Goal: Book appointment/travel/reservation

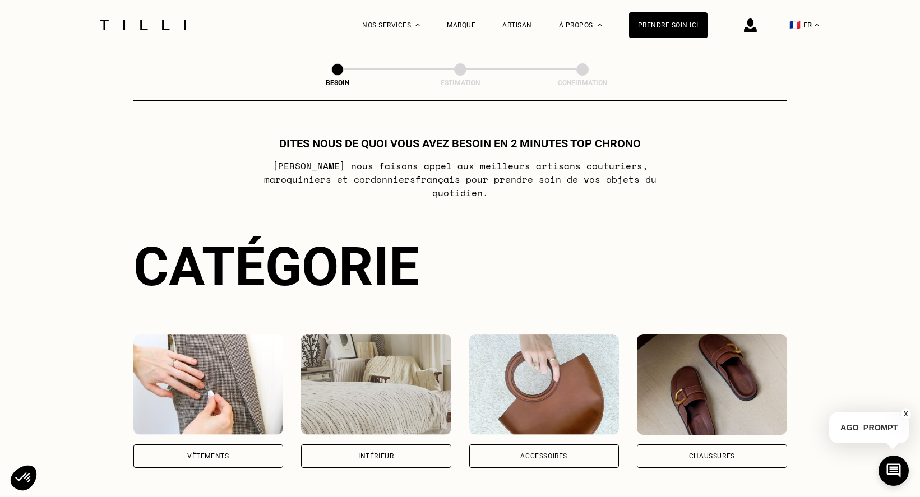
click at [231, 444] on div "Vêtements" at bounding box center [208, 456] width 150 height 24
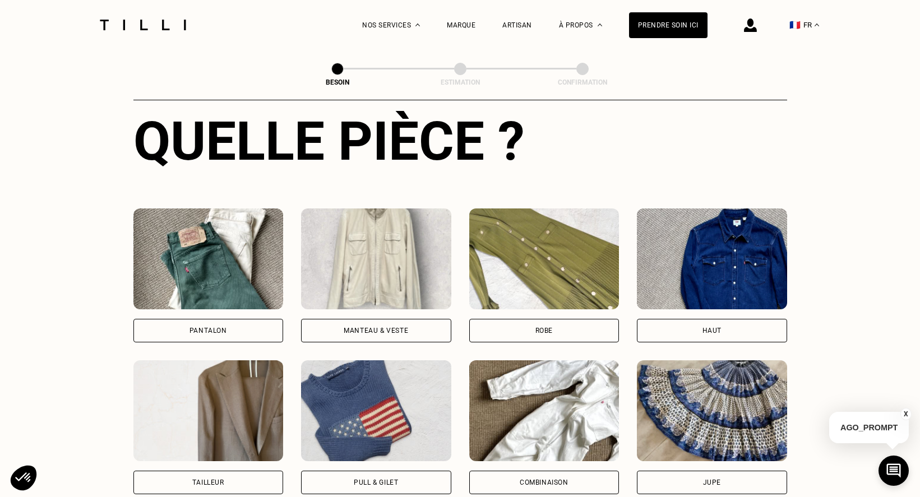
scroll to position [535, 0]
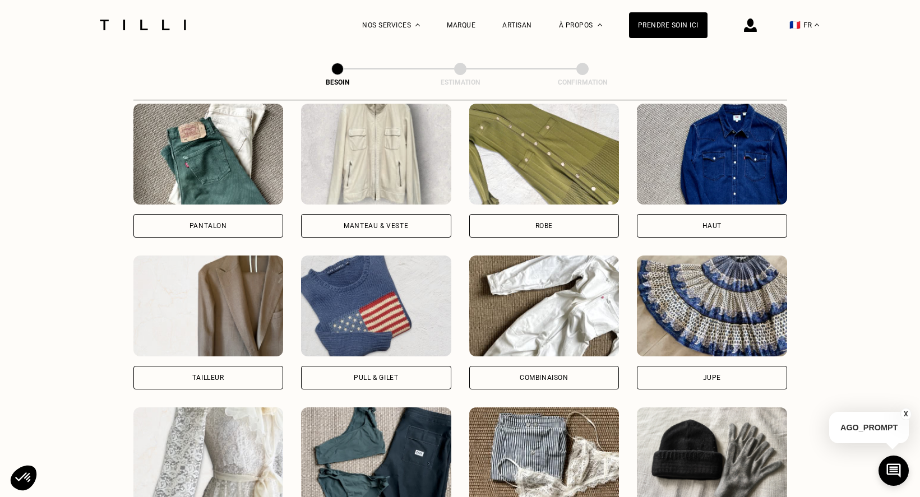
click at [549, 214] on div "Robe" at bounding box center [544, 226] width 150 height 24
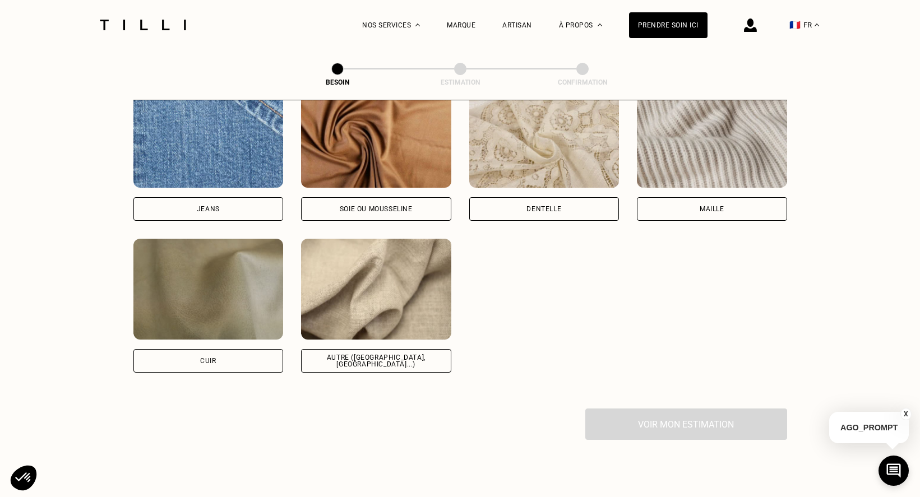
scroll to position [1256, 0]
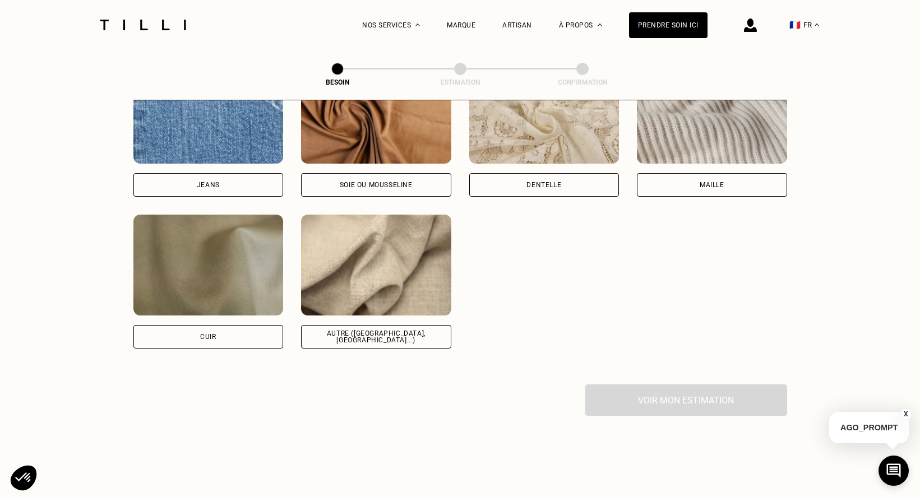
click at [399, 325] on div "Autre ([GEOGRAPHIC_DATA], [GEOGRAPHIC_DATA]...)" at bounding box center [376, 337] width 150 height 24
select select "FR"
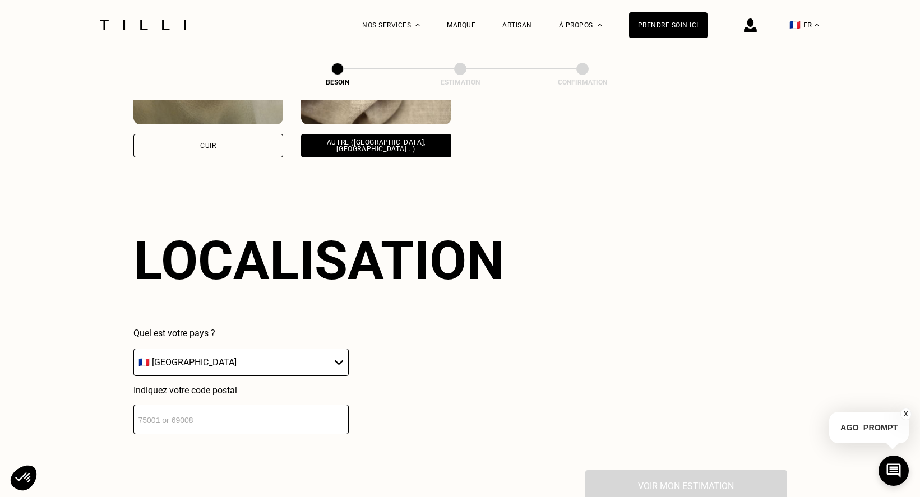
scroll to position [1507, 0]
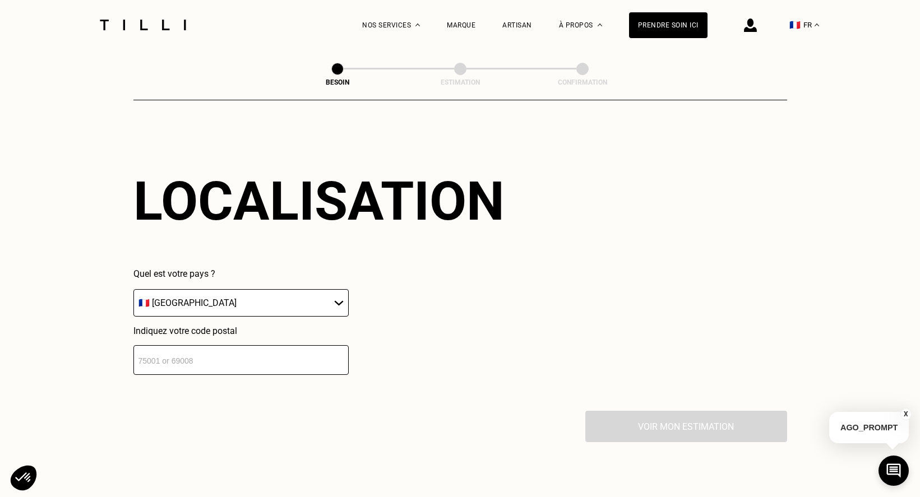
click at [248, 349] on input "number" at bounding box center [240, 360] width 215 height 30
type input "35830"
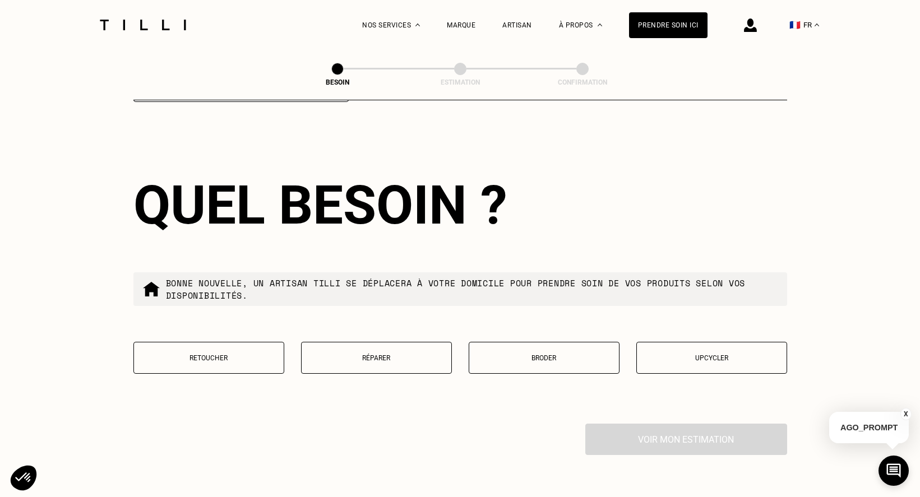
scroll to position [1785, 0]
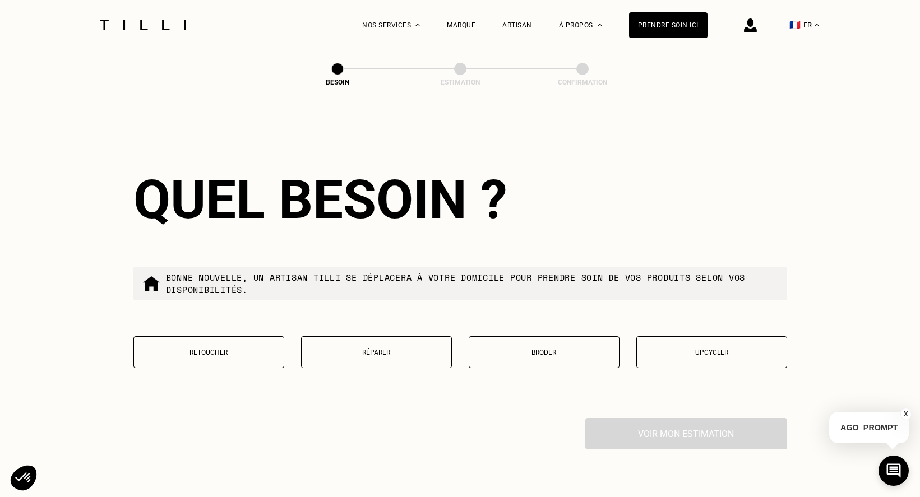
click at [219, 350] on p "Retoucher" at bounding box center [209, 353] width 138 height 8
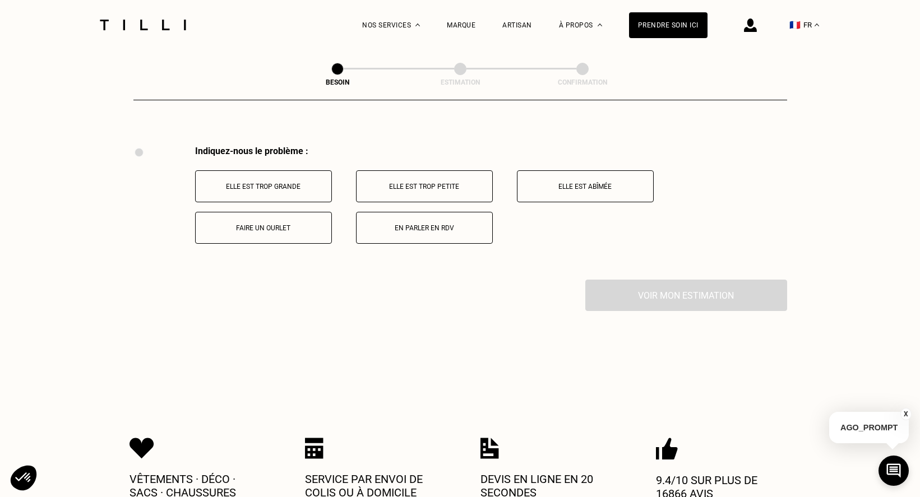
scroll to position [2073, 0]
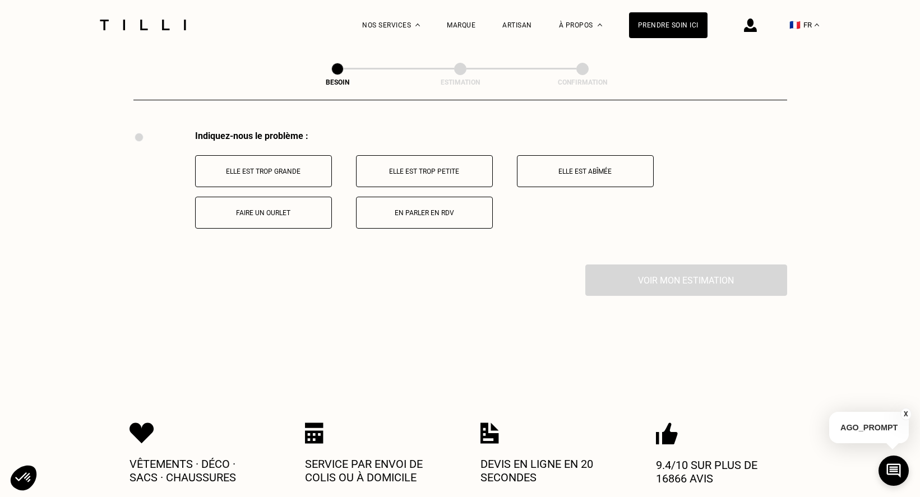
click at [201, 209] on p "Faire un ourlet" at bounding box center [263, 213] width 124 height 8
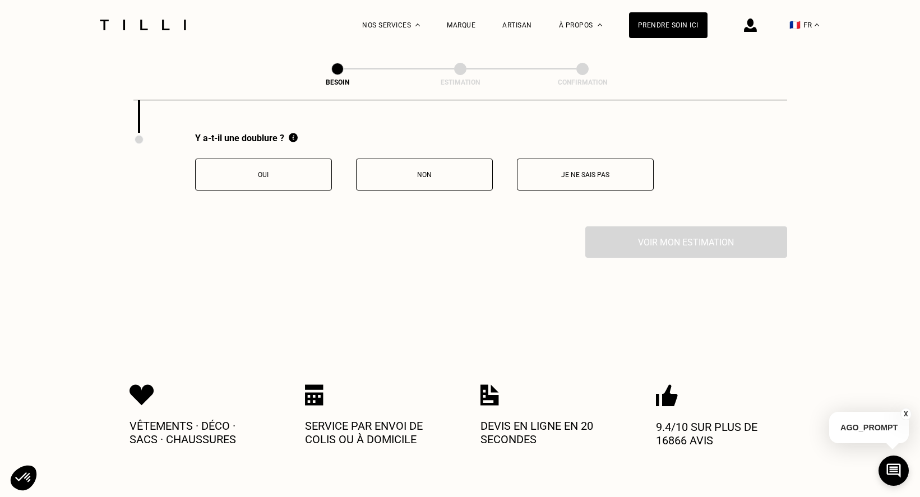
scroll to position [2207, 0]
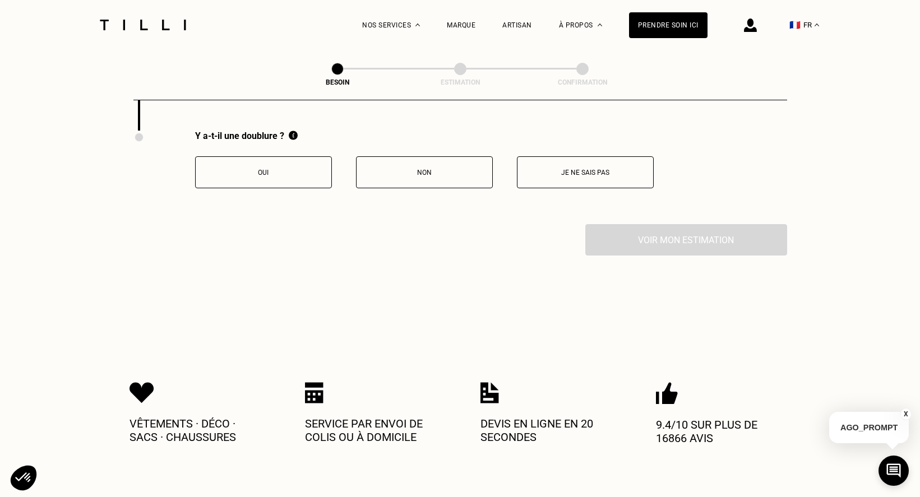
click at [440, 173] on button "Non" at bounding box center [424, 172] width 137 height 32
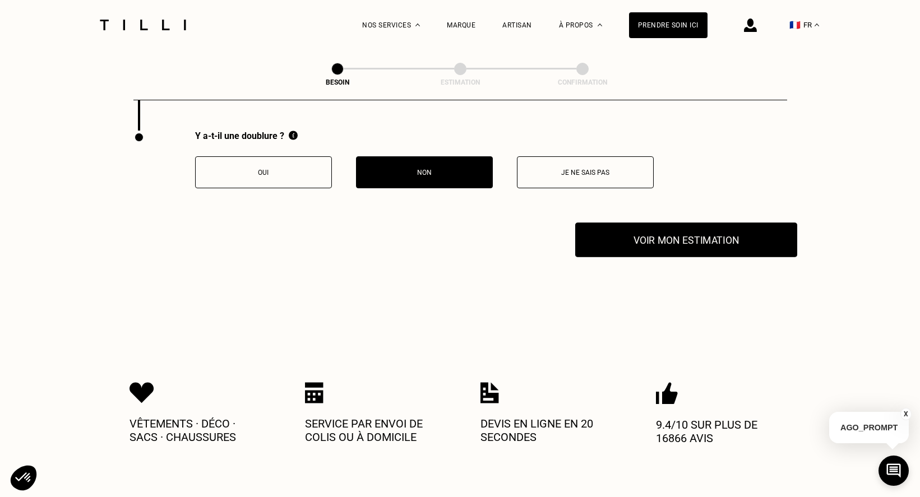
click at [690, 231] on button "Voir mon estimation" at bounding box center [686, 239] width 222 height 35
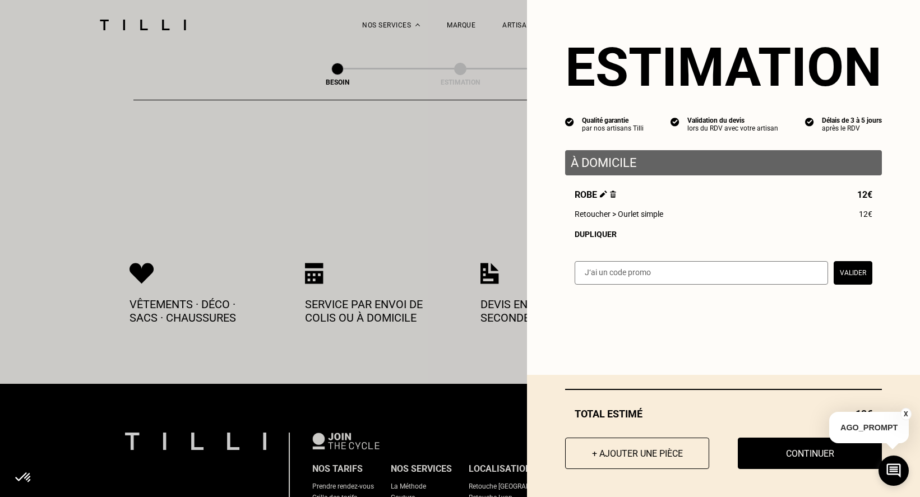
scroll to position [2263, 0]
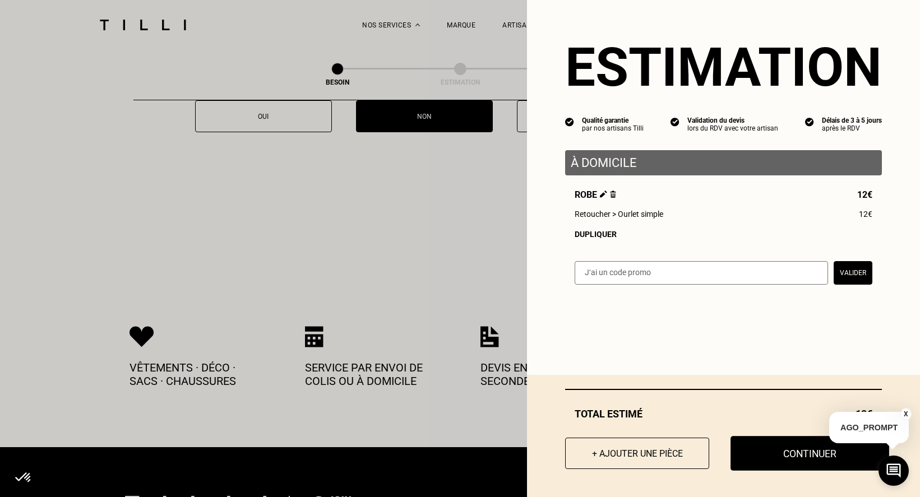
click at [761, 449] on button "Continuer" at bounding box center [809, 453] width 159 height 35
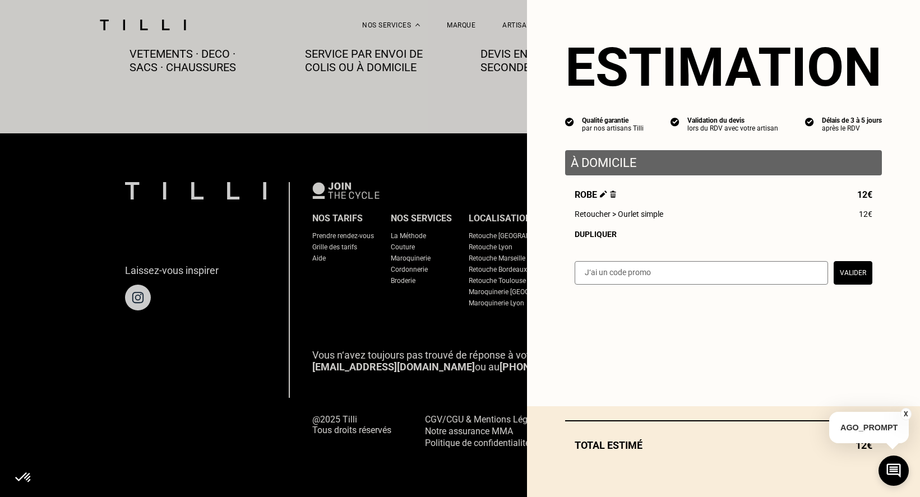
scroll to position [638, 0]
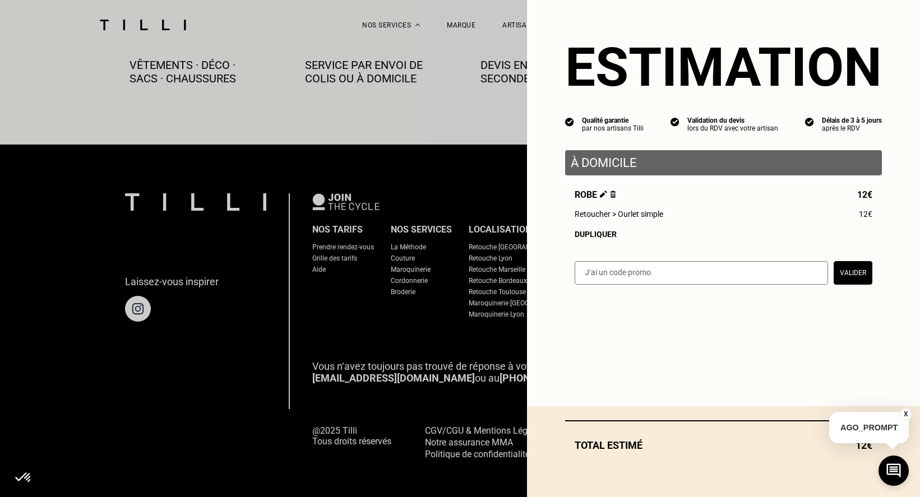
select select "FR"
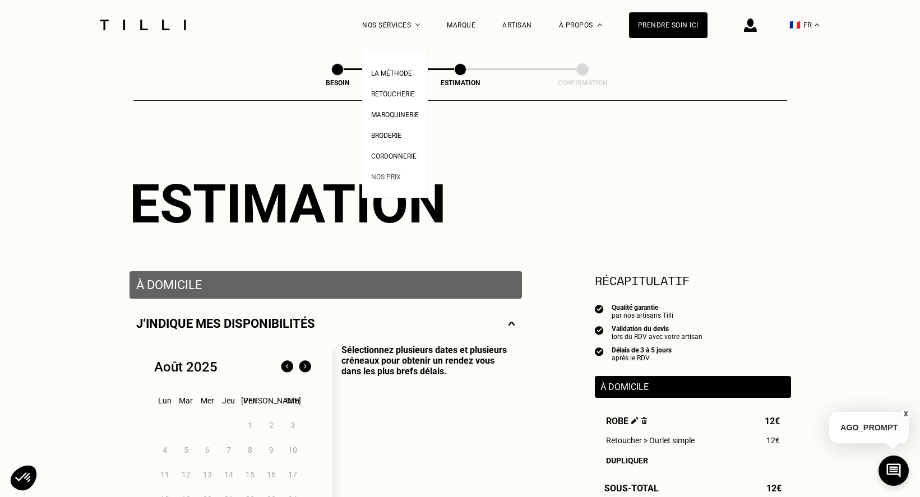
click at [386, 181] on span "Nos prix" at bounding box center [386, 177] width 30 height 8
select select "FR"
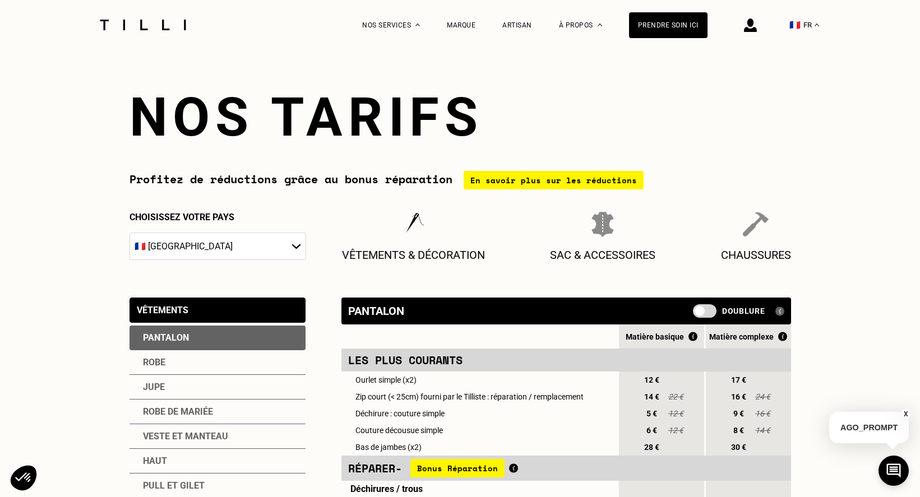
click at [157, 364] on div "Robe" at bounding box center [217, 362] width 176 height 25
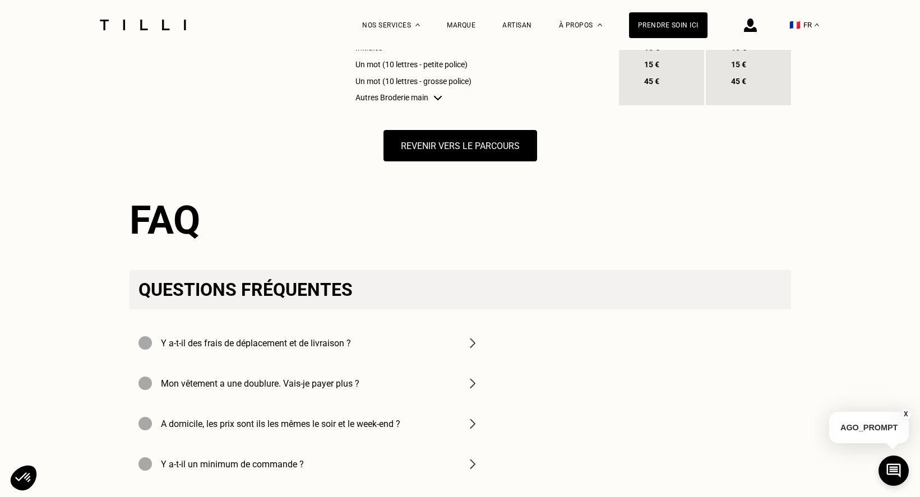
scroll to position [1404, 0]
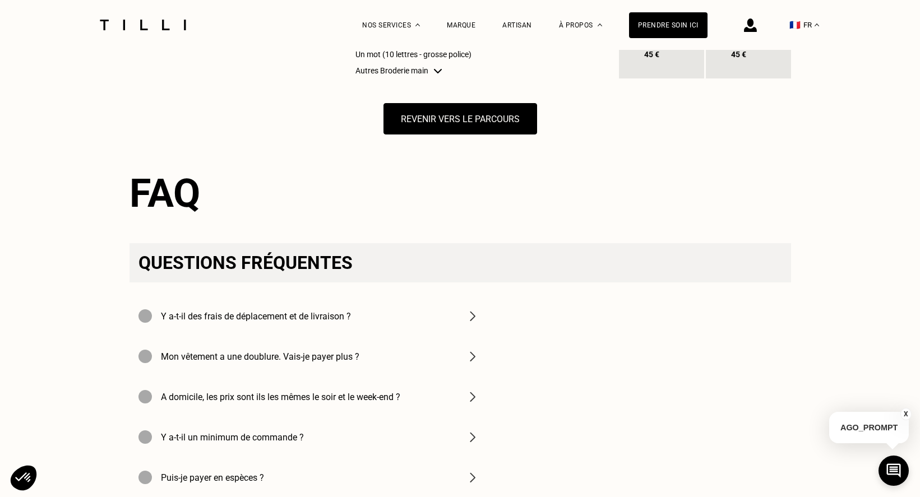
click at [470, 323] on img at bounding box center [472, 315] width 13 height 13
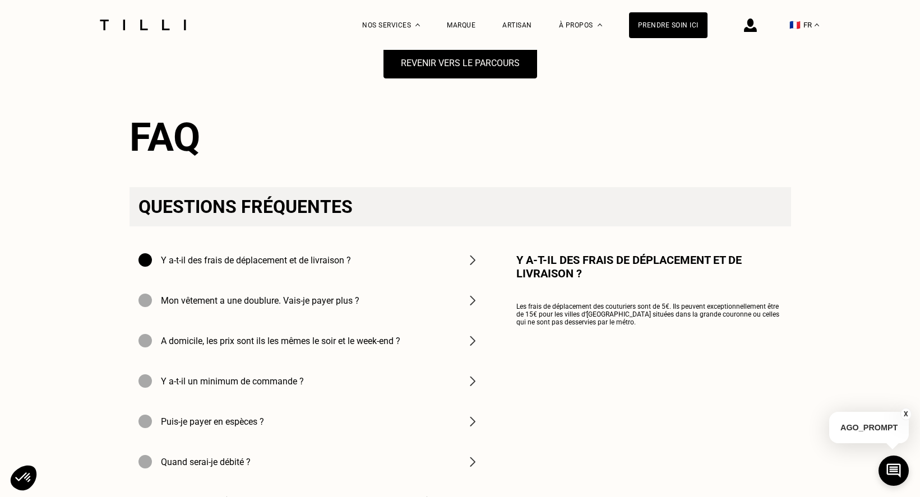
scroll to position [1516, 0]
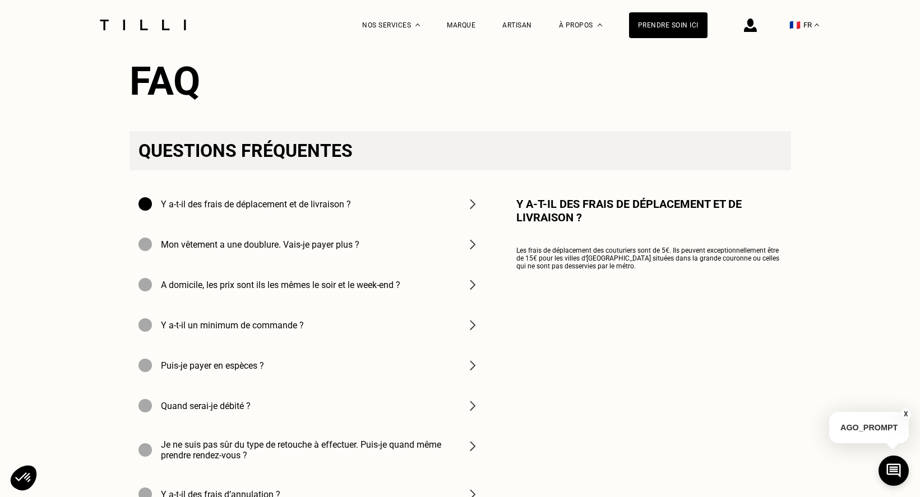
click at [365, 290] on h4 "A domicile, les prix sont ils les mêmes le soir et le week-end ?" at bounding box center [280, 285] width 239 height 11
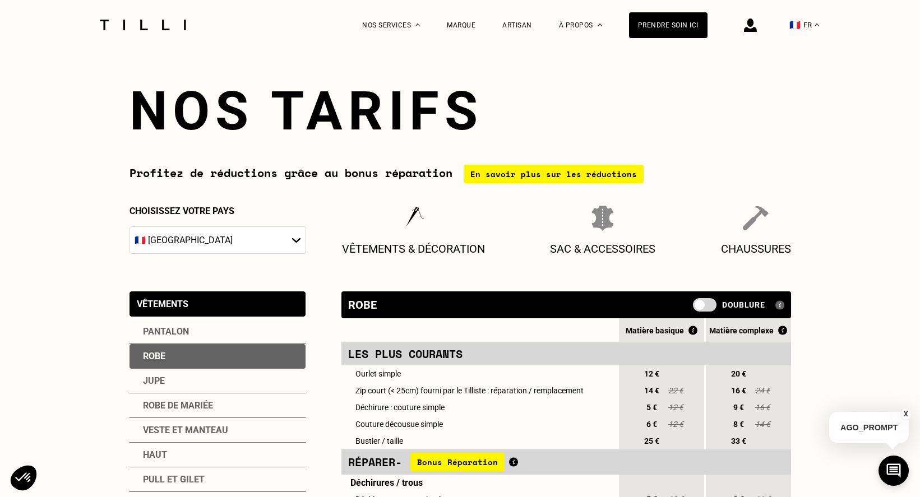
scroll to position [0, 0]
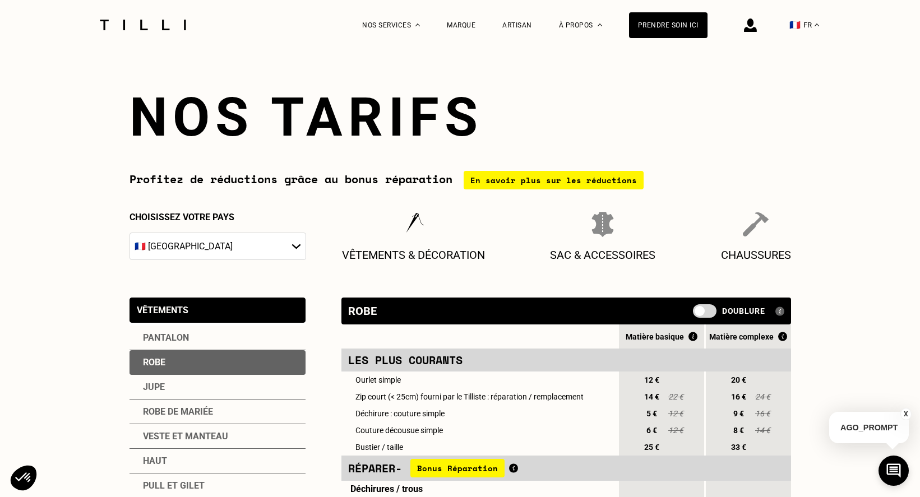
click at [153, 31] on div at bounding box center [143, 25] width 94 height 50
click at [148, 20] on img at bounding box center [143, 25] width 94 height 11
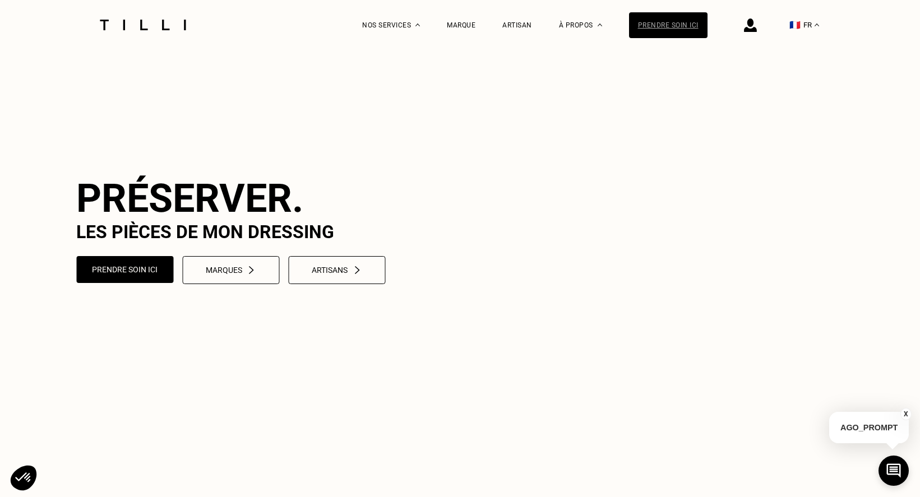
click at [687, 31] on div "Prendre soin ici" at bounding box center [668, 25] width 78 height 26
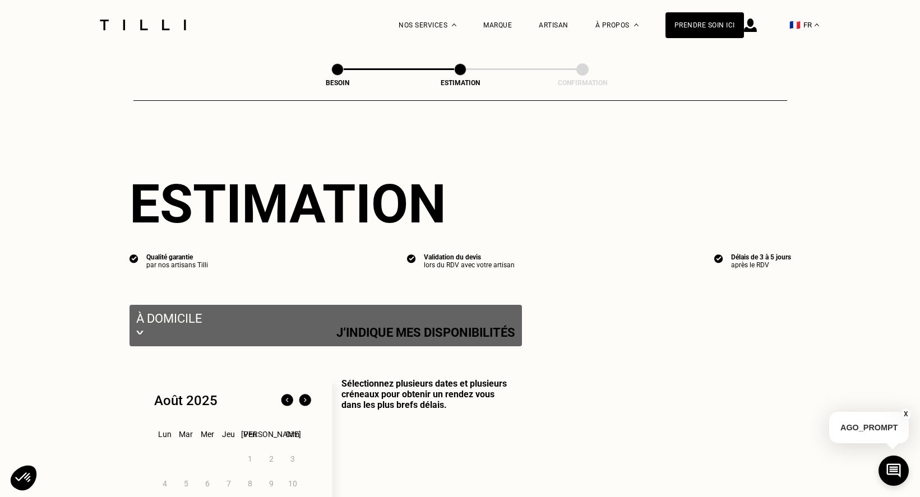
select select "FR"
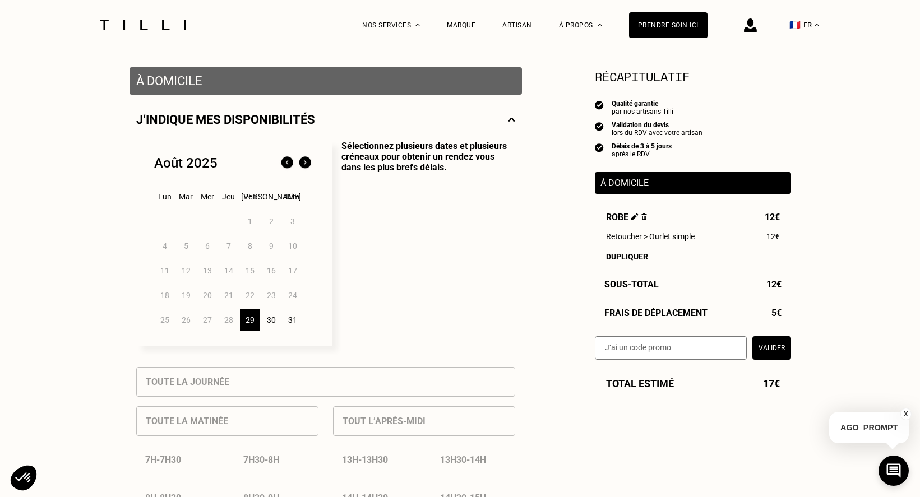
scroll to position [224, 0]
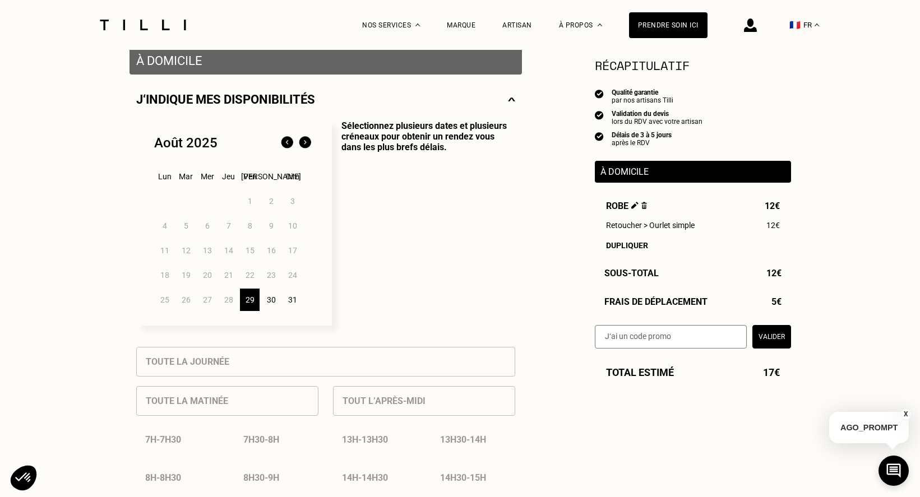
click at [307, 142] on img at bounding box center [305, 143] width 18 height 18
click at [163, 205] on div "1" at bounding box center [165, 201] width 20 height 22
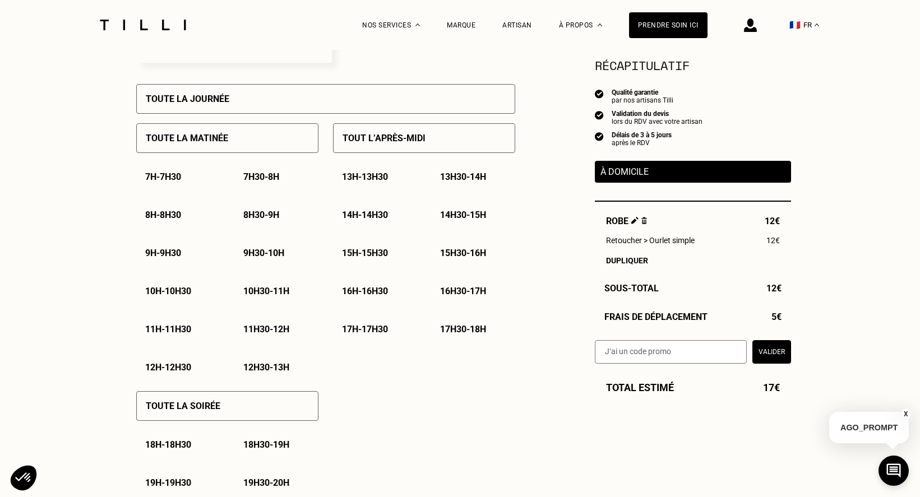
scroll to position [504, 0]
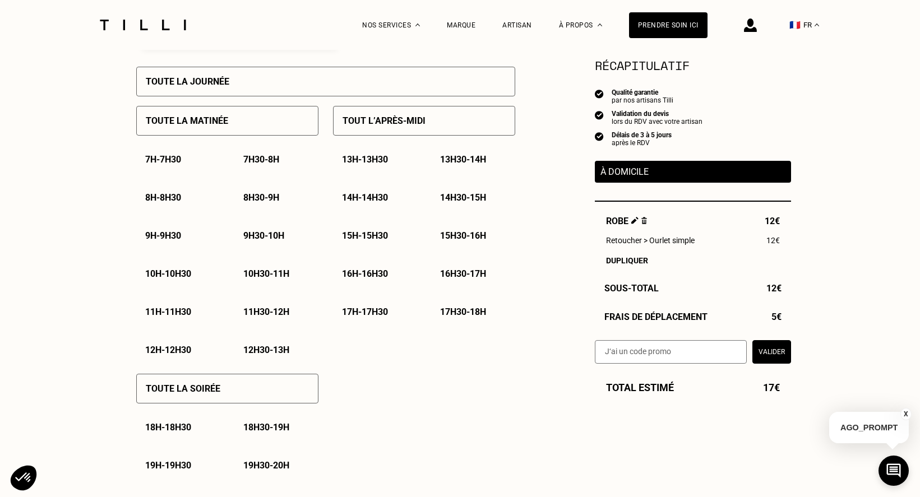
click at [264, 352] on p "12h30 - 13h" at bounding box center [266, 350] width 46 height 11
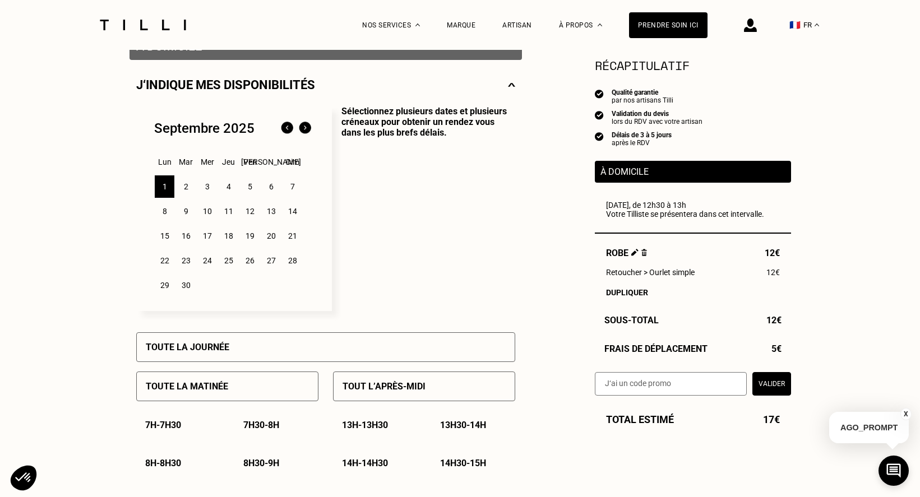
scroll to position [168, 0]
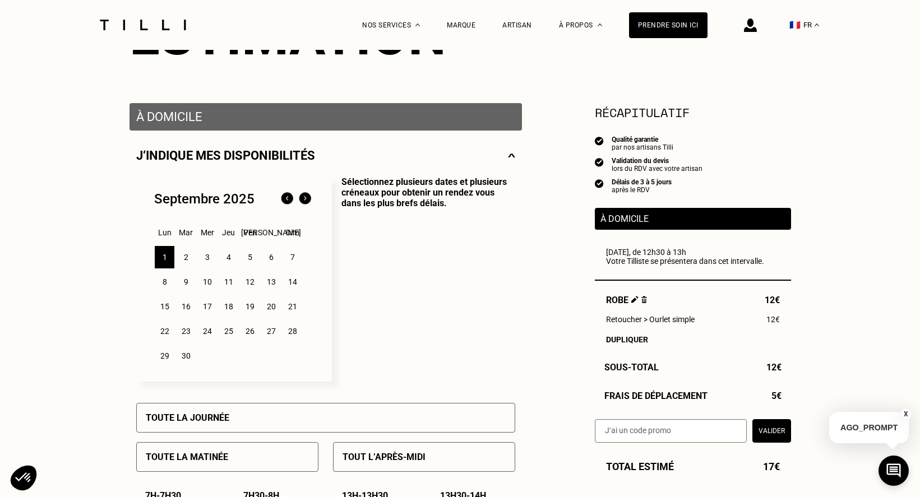
click at [291, 204] on img at bounding box center [287, 199] width 18 height 18
click at [297, 358] on div "31" at bounding box center [292, 356] width 20 height 22
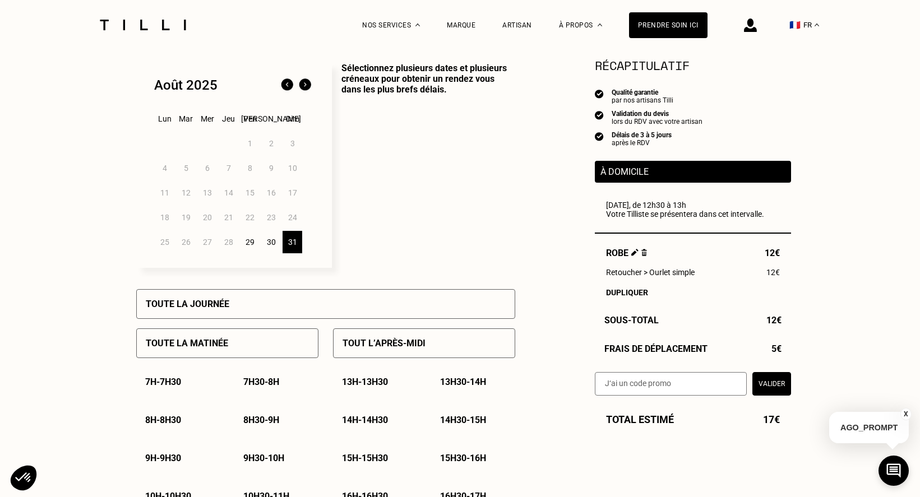
scroll to position [448, 0]
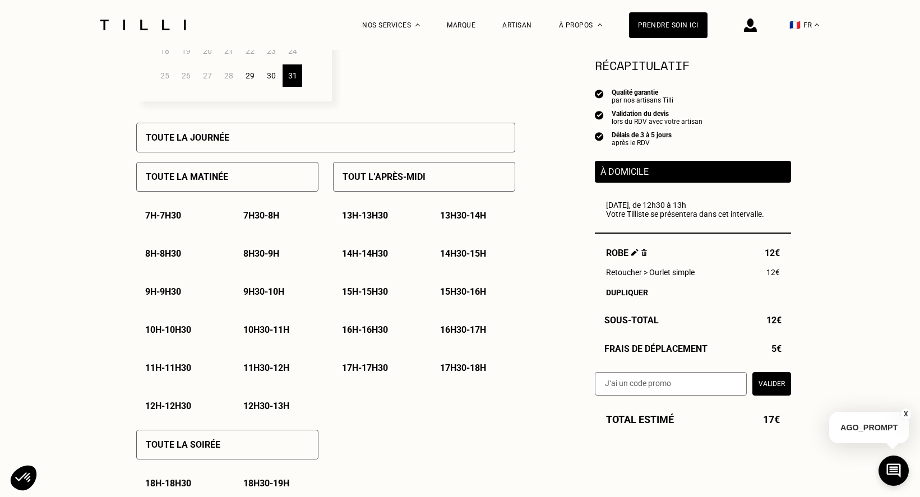
click at [190, 407] on p "12h - 12h30" at bounding box center [168, 406] width 46 height 11
click at [245, 381] on div "11h30 - 12h" at bounding box center [276, 368] width 84 height 29
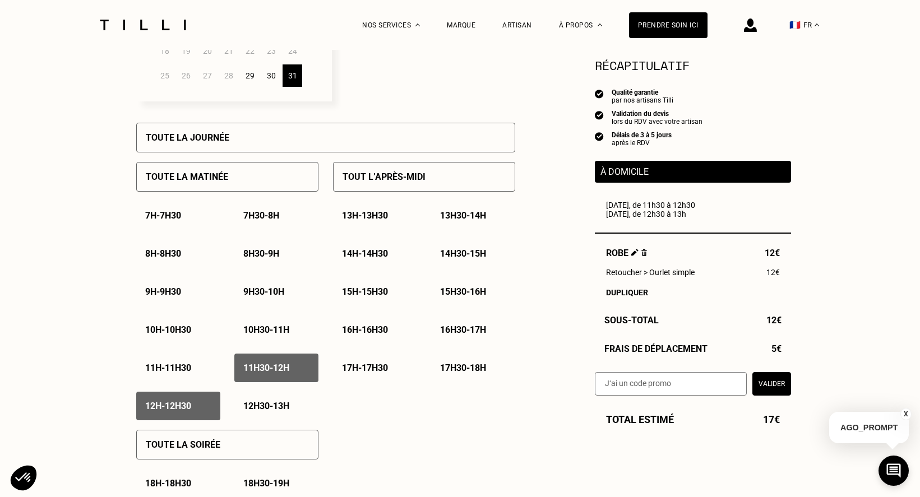
click at [178, 373] on p "11h - 11h30" at bounding box center [168, 368] width 46 height 11
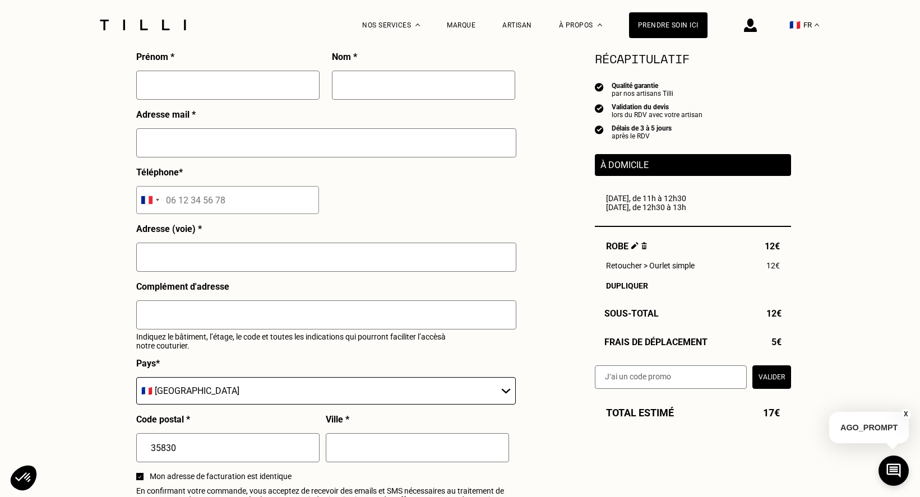
scroll to position [1233, 0]
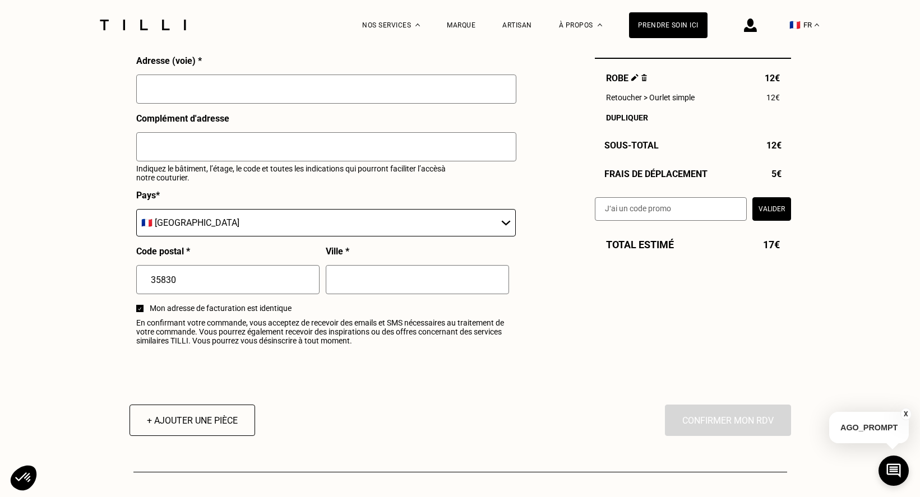
click at [358, 293] on input "text" at bounding box center [417, 279] width 183 height 29
click at [364, 279] on input "text" at bounding box center [417, 279] width 183 height 29
type input "Betton"
type input "[PERSON_NAME]"
type input "Gouault"
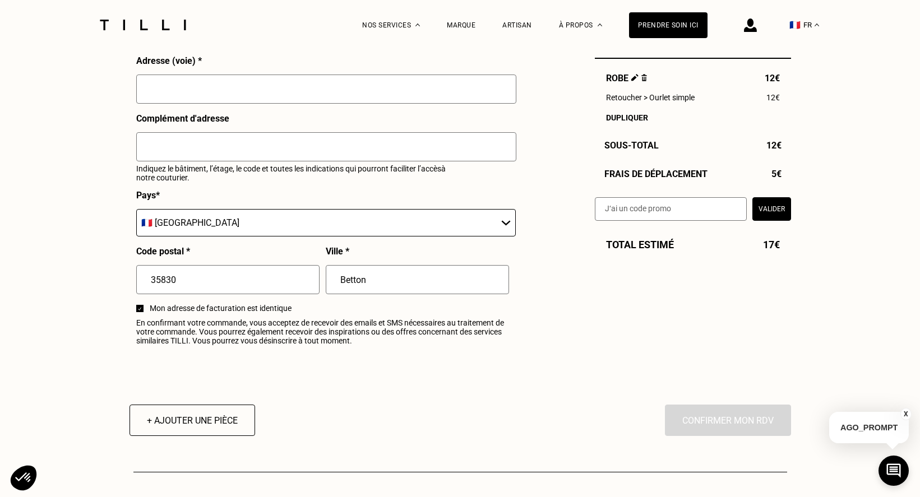
type input "[EMAIL_ADDRESS][DOMAIN_NAME]"
type input "[STREET_ADDRESS] Bach"
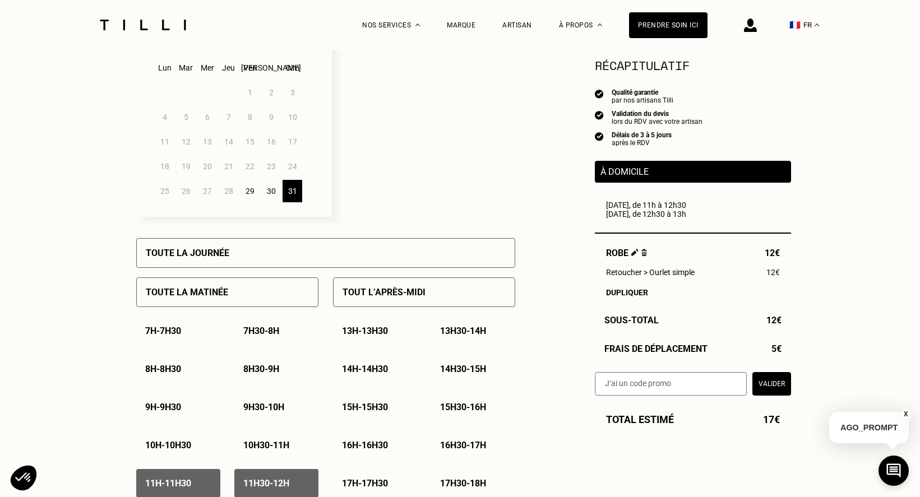
scroll to position [280, 0]
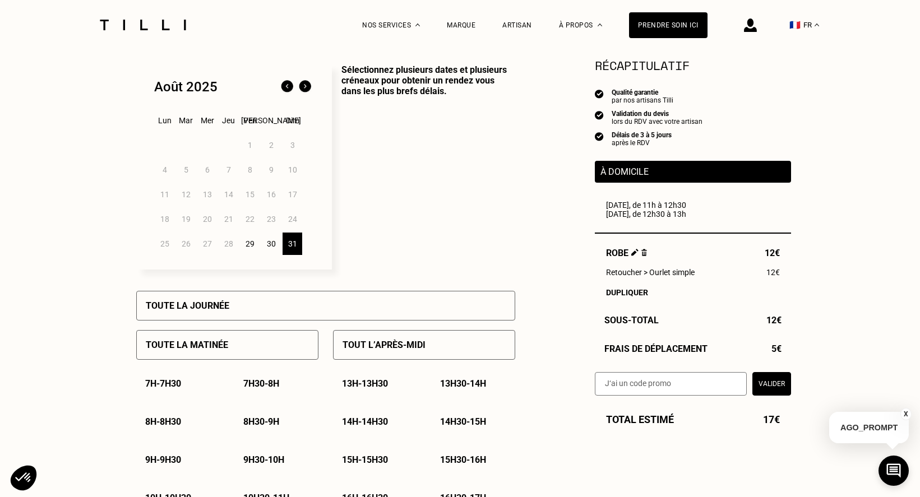
click at [310, 89] on img at bounding box center [305, 87] width 18 height 18
click at [159, 147] on div "1" at bounding box center [165, 145] width 20 height 22
click at [162, 152] on div "1" at bounding box center [165, 145] width 20 height 22
click at [449, 219] on p "Sélectionnez plusieurs dates et plusieurs créneaux pour obtenir un rendez vous …" at bounding box center [423, 166] width 183 height 205
click at [410, 145] on p "Sélectionnez plusieurs dates et plusieurs créneaux pour obtenir un rendez vous …" at bounding box center [423, 166] width 183 height 205
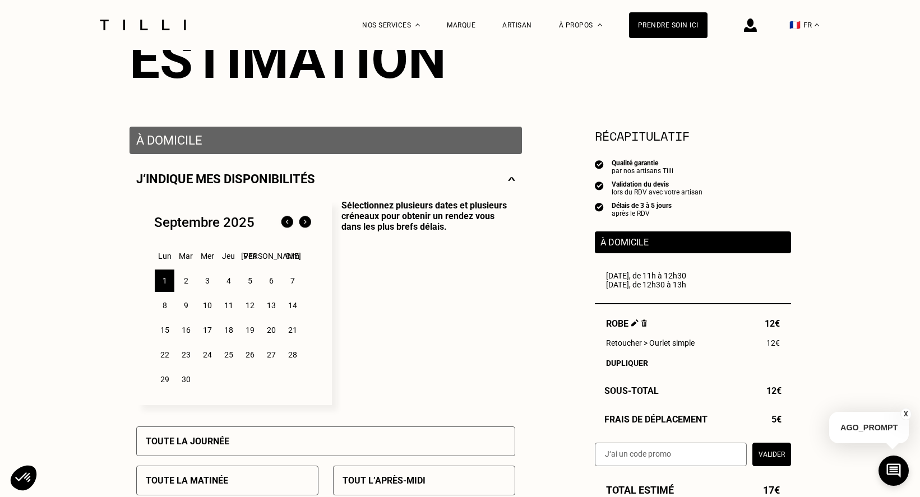
scroll to position [0, 0]
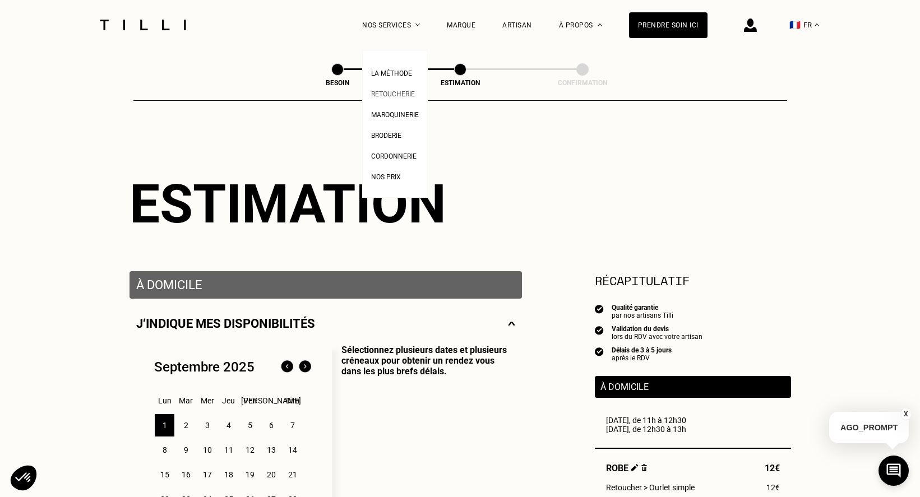
click at [397, 88] on link "Retoucherie" at bounding box center [393, 93] width 44 height 12
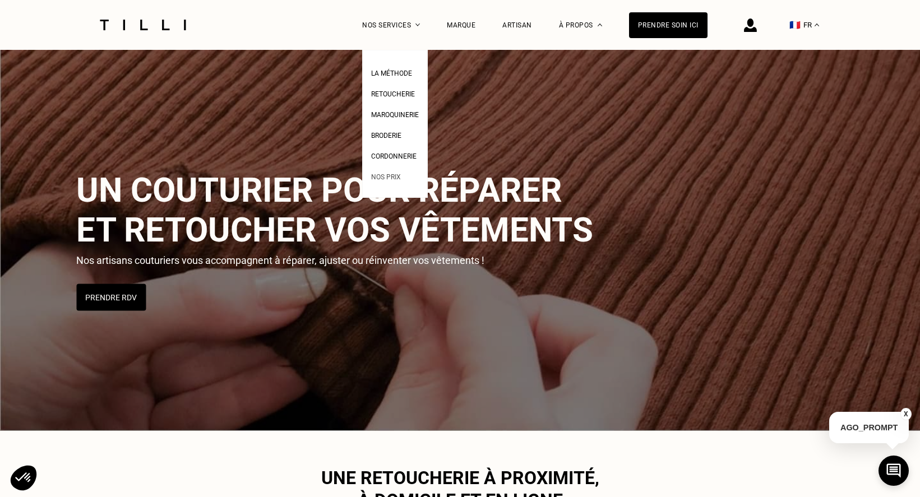
click at [396, 179] on span "Nos prix" at bounding box center [386, 177] width 30 height 8
select select "FR"
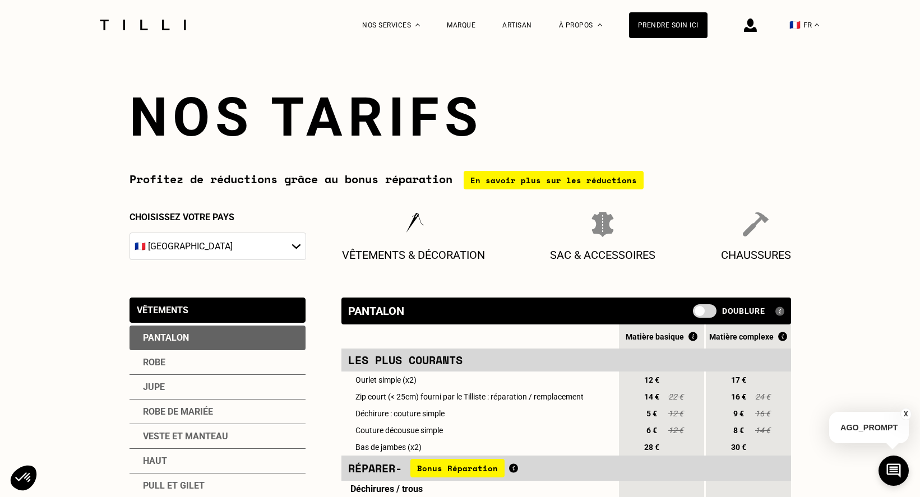
click at [201, 366] on div "Robe" at bounding box center [217, 362] width 176 height 25
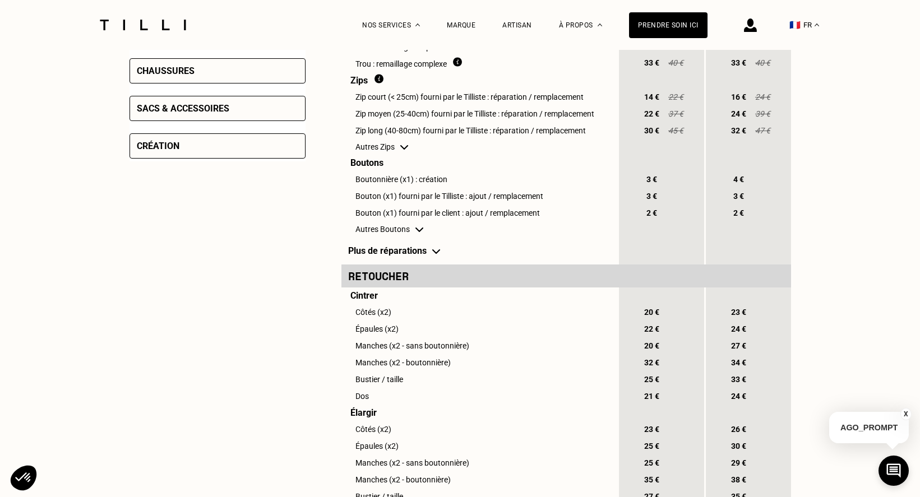
scroll to position [728, 0]
